Goal: Task Accomplishment & Management: Complete application form

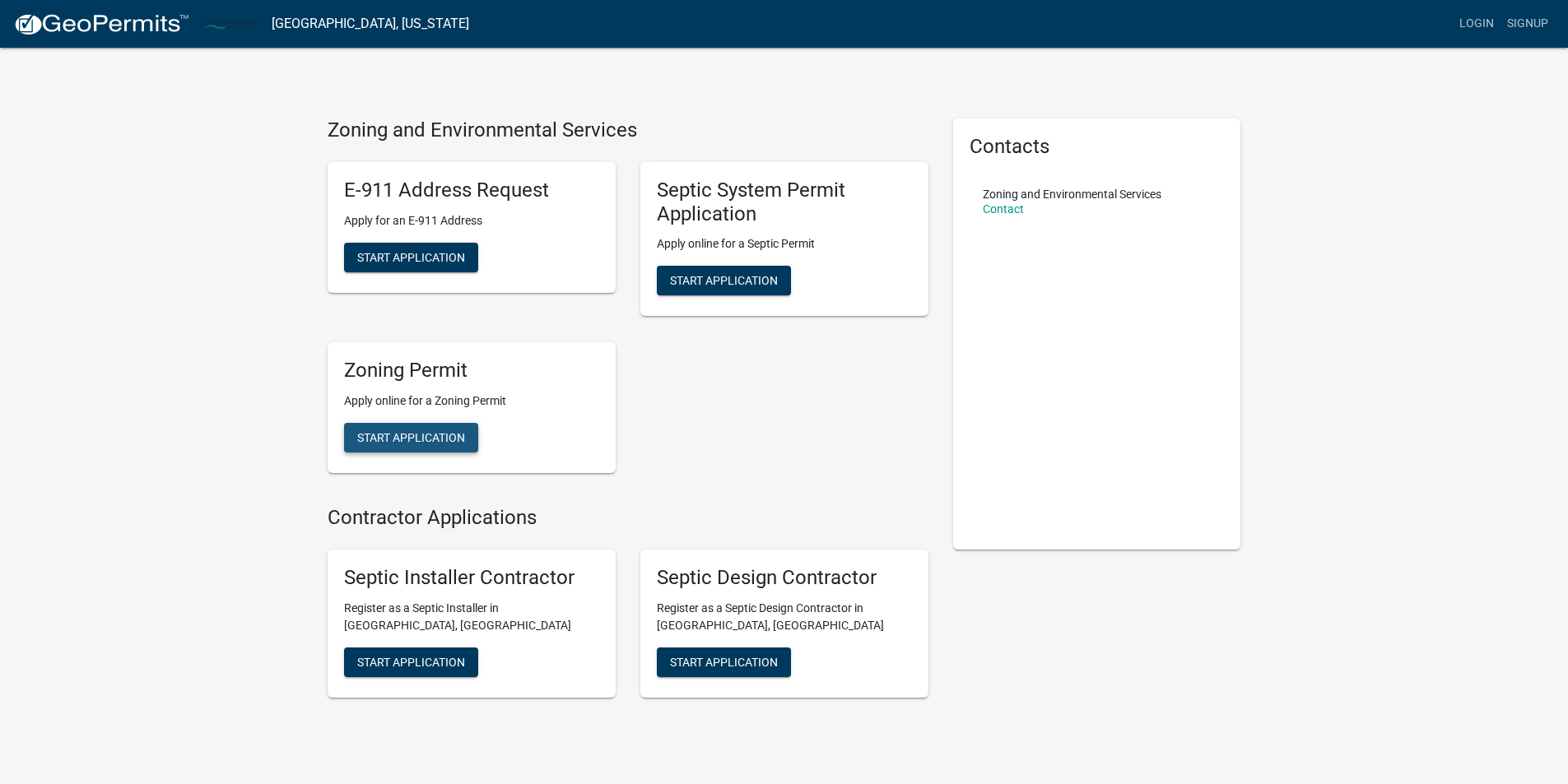
click at [395, 433] on span "Start Application" at bounding box center [411, 437] width 108 height 13
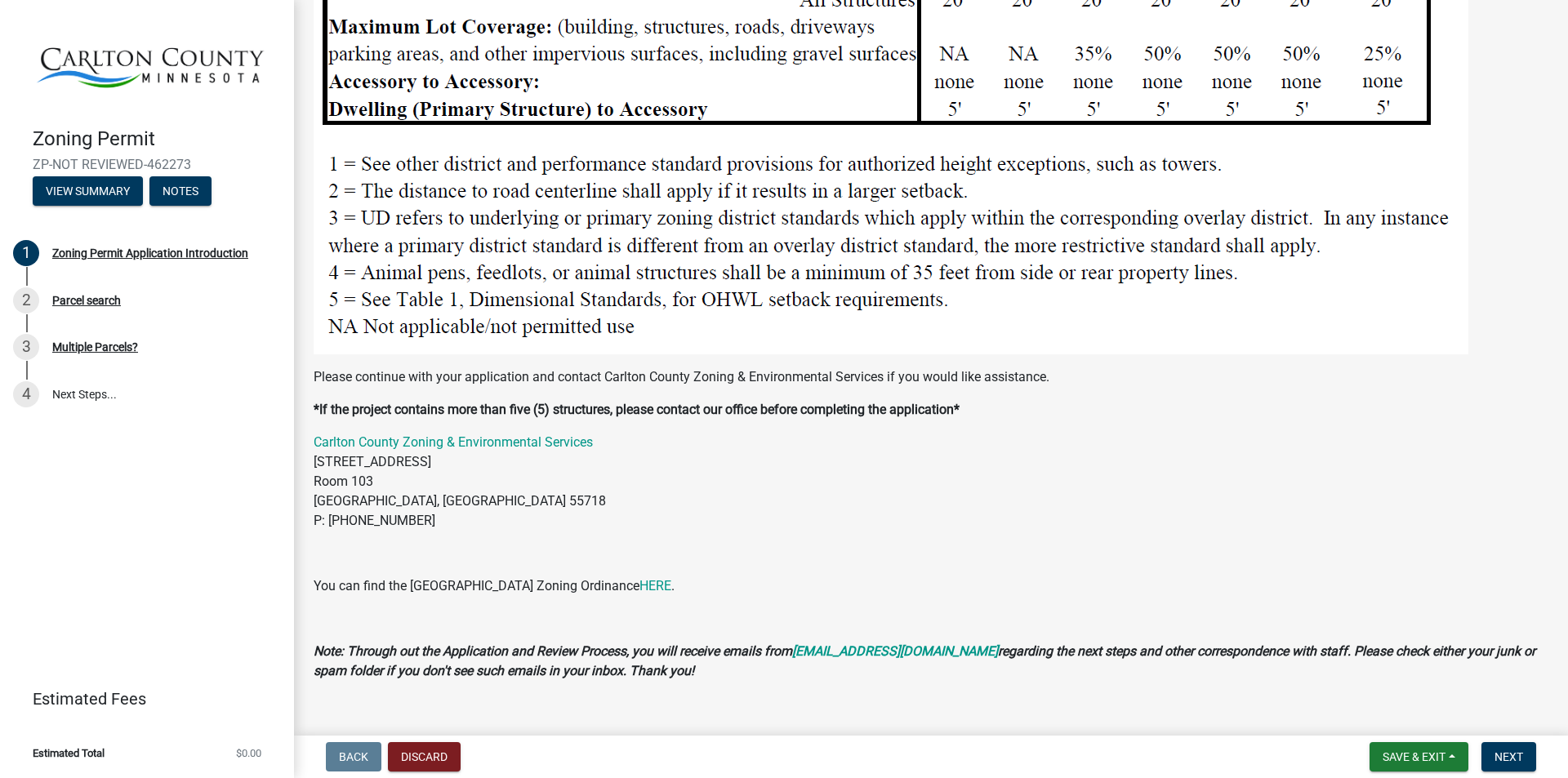
scroll to position [2019, 0]
click at [1496, 748] on button "Next" at bounding box center [1509, 757] width 55 height 29
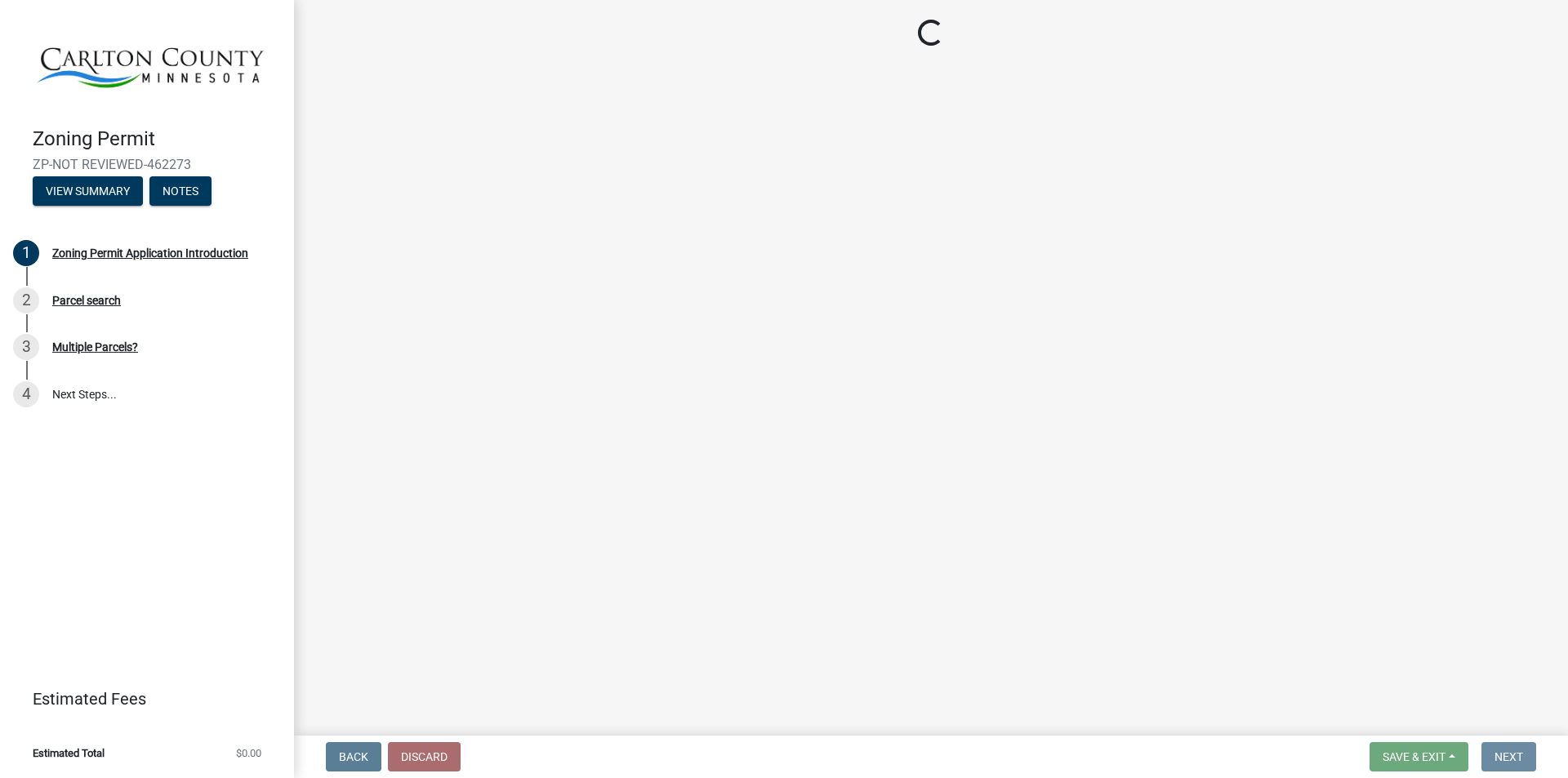
scroll to position [0, 0]
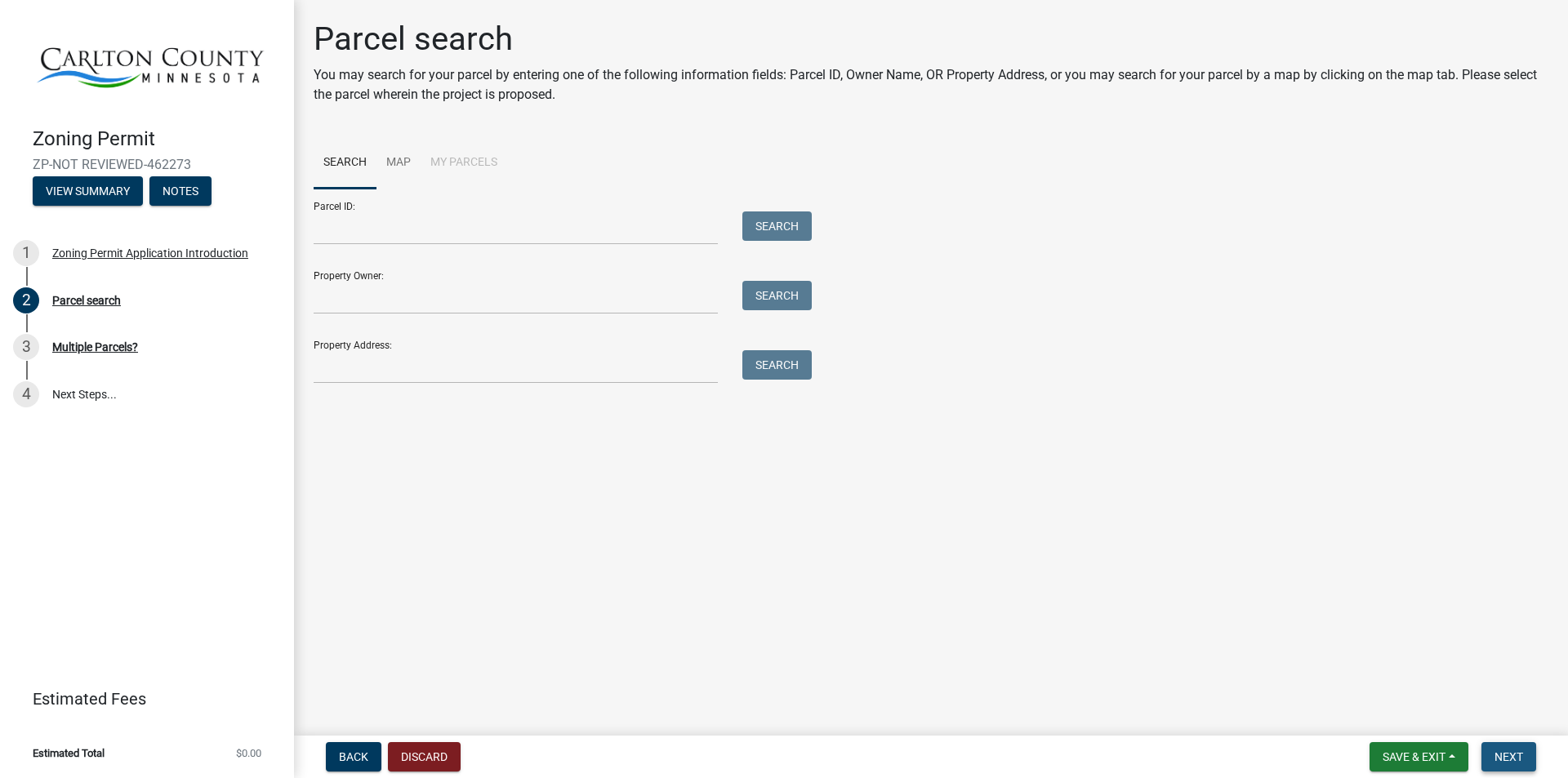
click at [1511, 746] on button "Next" at bounding box center [1509, 757] width 55 height 29
click at [1504, 751] on span "Next" at bounding box center [1509, 757] width 29 height 13
click at [380, 217] on input "Parcel ID:" at bounding box center [516, 228] width 405 height 34
click at [631, 489] on main "Parcel search You may search for your parcel by entering one of the following i…" at bounding box center [931, 364] width 1275 height 729
click at [1511, 751] on span "Next" at bounding box center [1509, 757] width 29 height 13
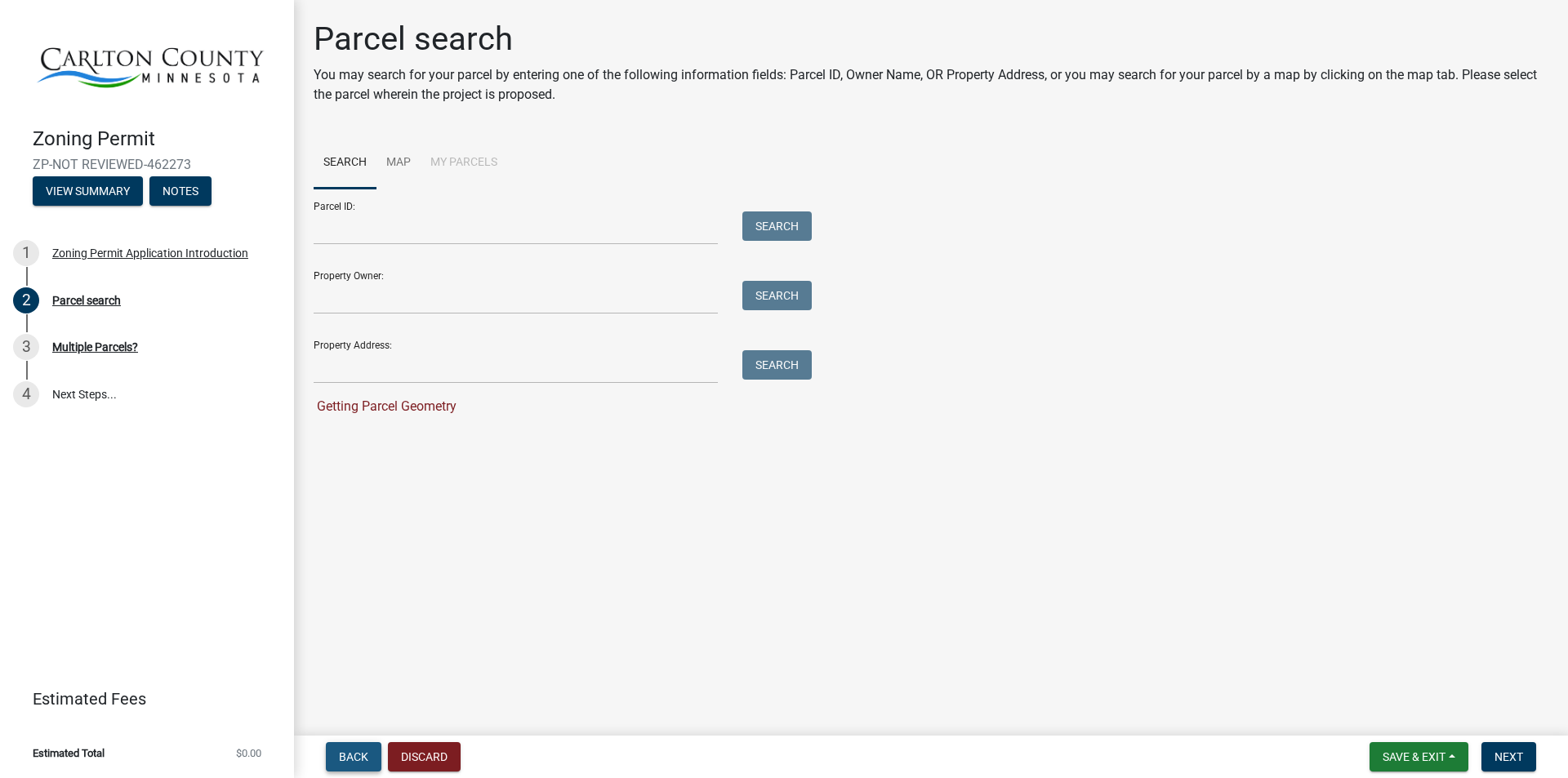
click at [345, 753] on span "Back" at bounding box center [354, 757] width 29 height 13
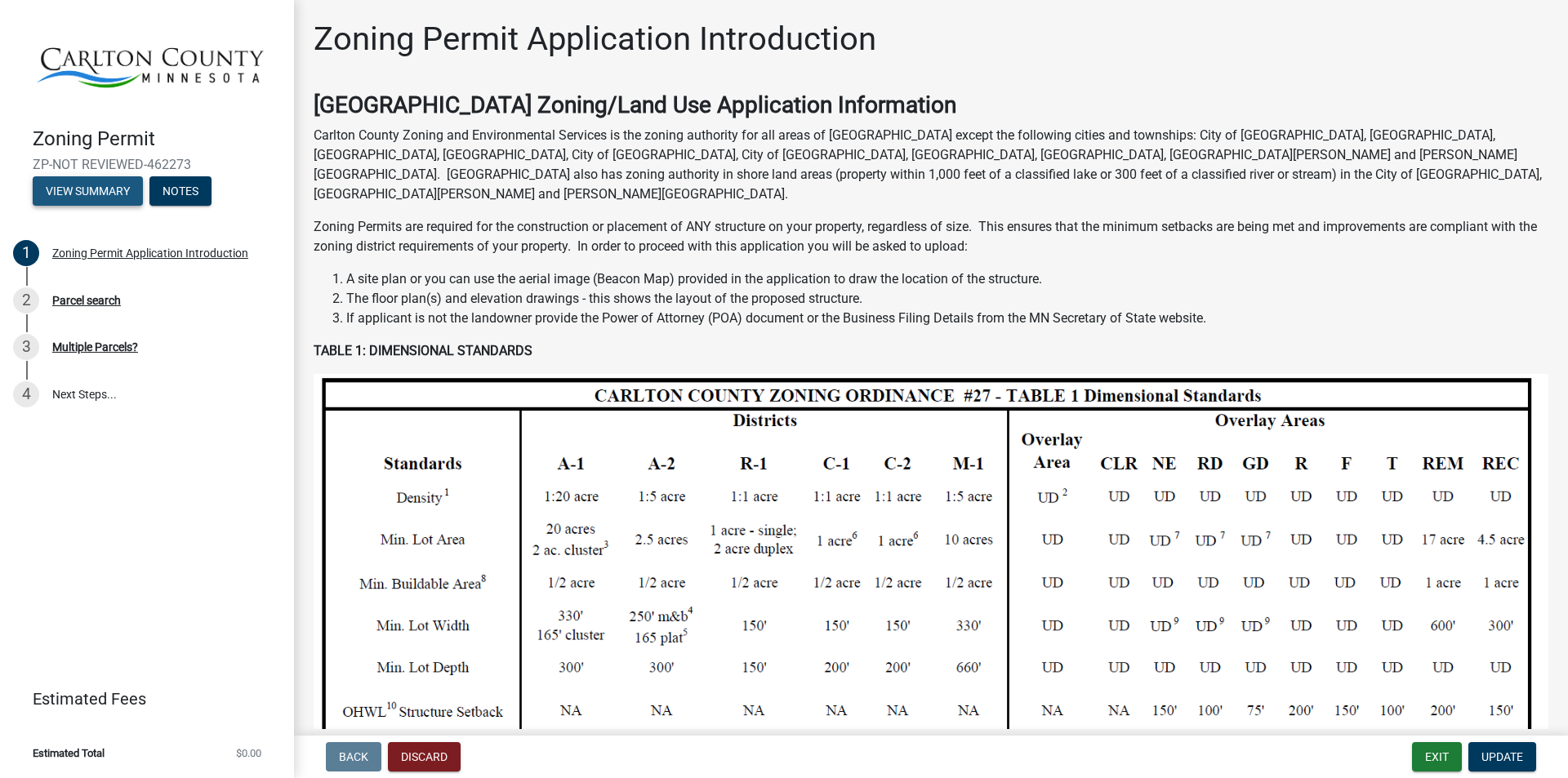
click at [79, 184] on button "View Summary" at bounding box center [88, 191] width 111 height 29
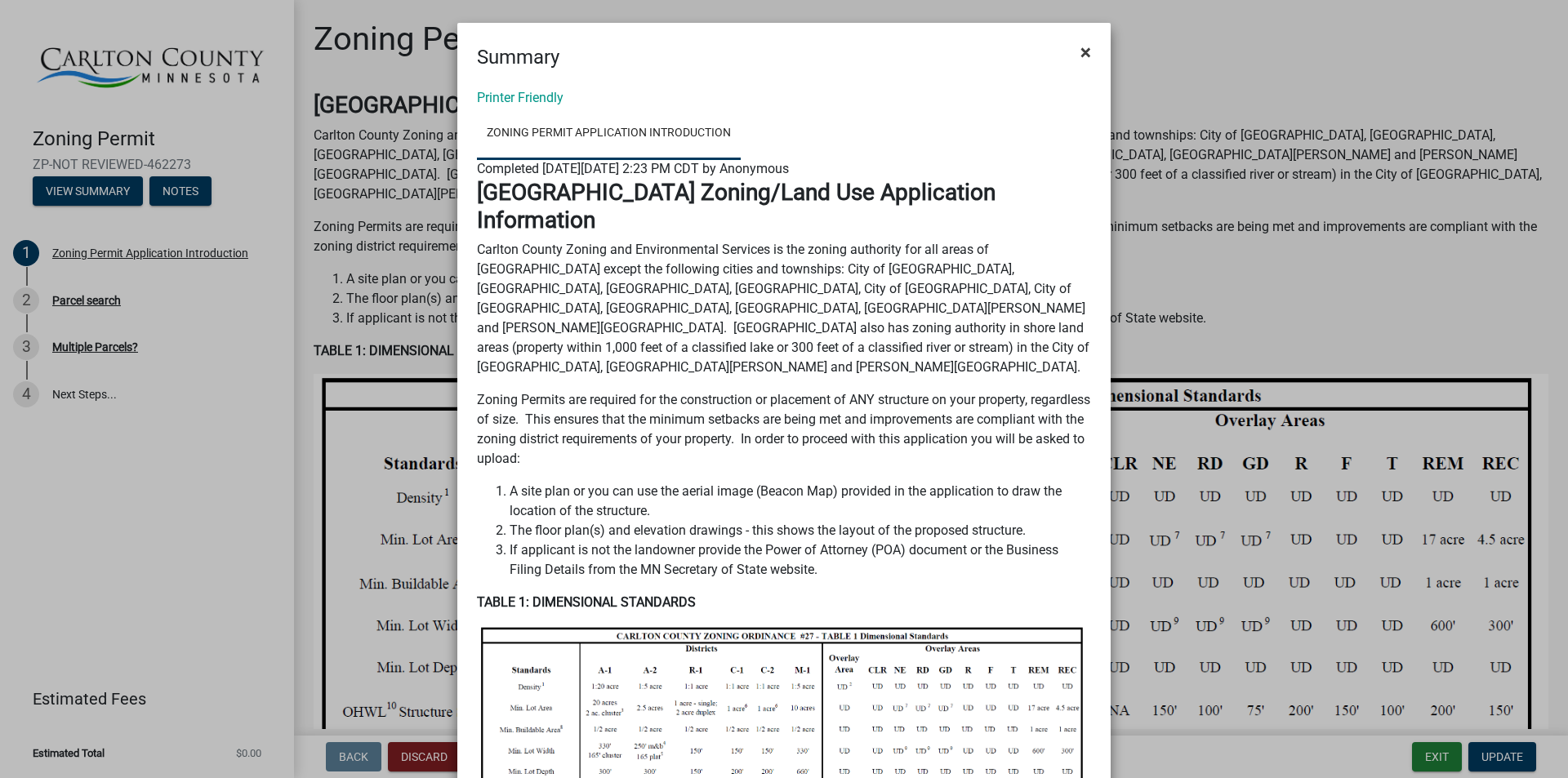
click at [1081, 52] on span "×" at bounding box center [1085, 52] width 11 height 23
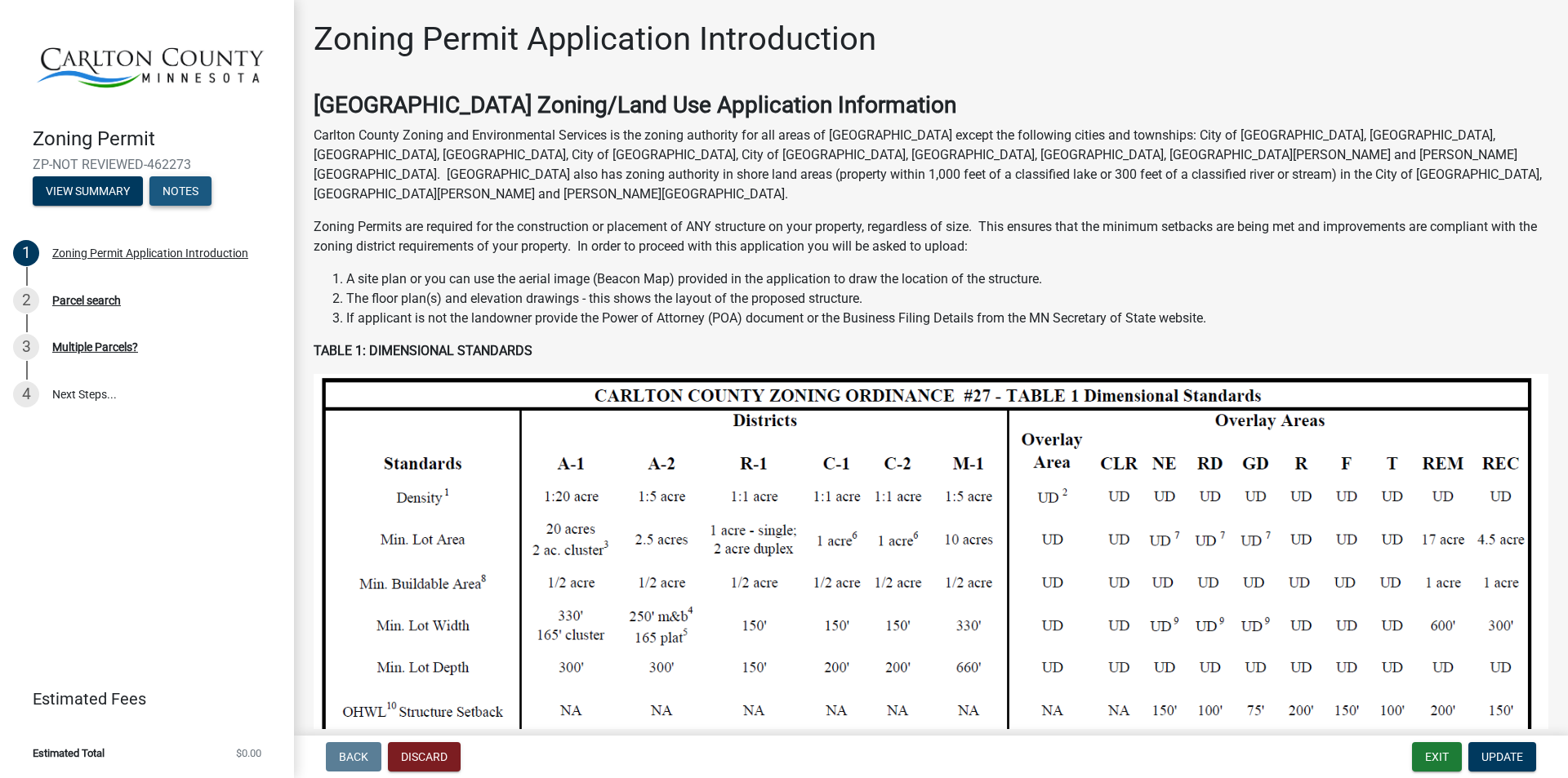
click at [177, 188] on button "Notes" at bounding box center [180, 191] width 62 height 29
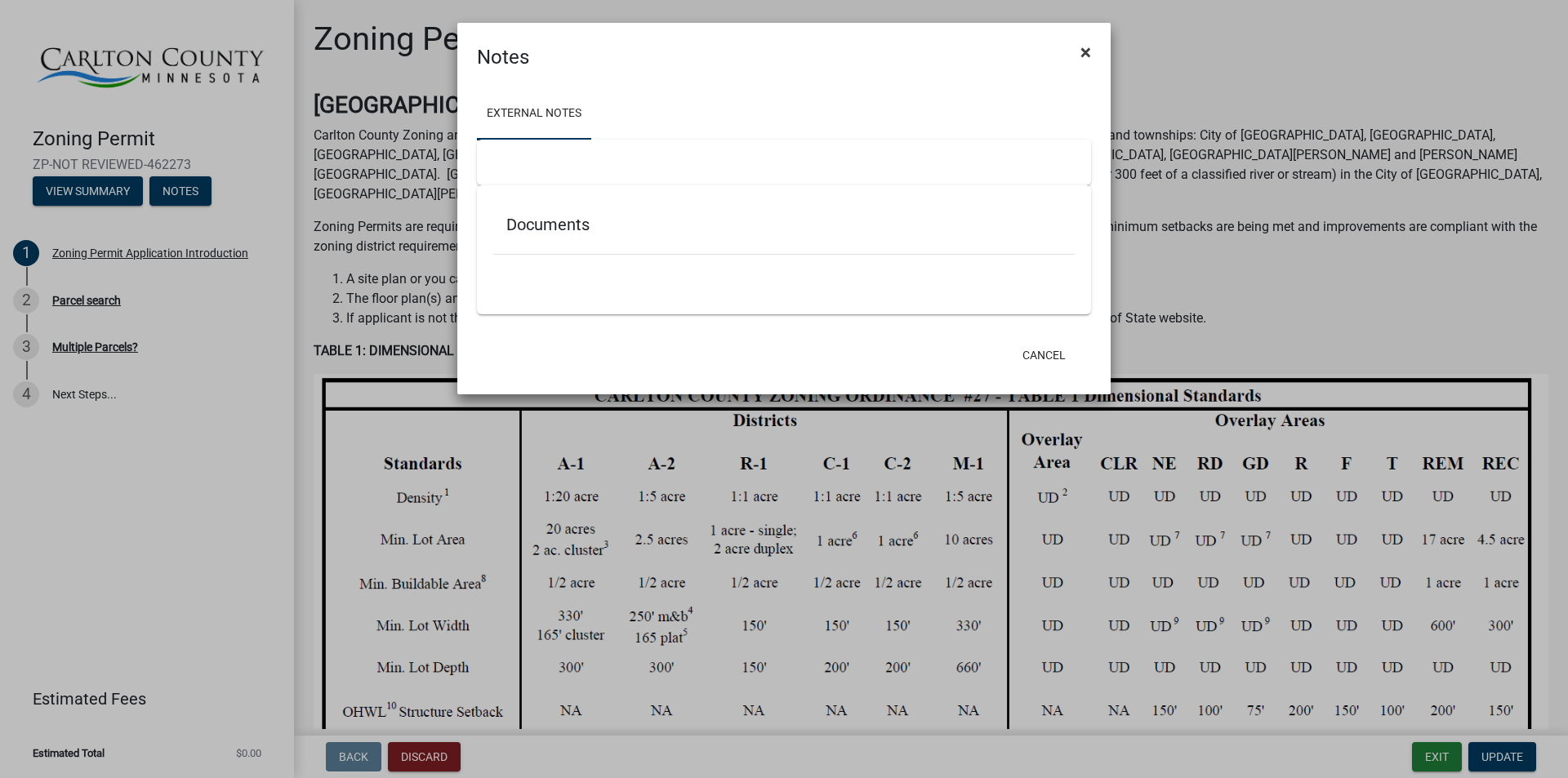
click at [1083, 52] on span "×" at bounding box center [1085, 52] width 11 height 23
